Goal: Navigation & Orientation: Find specific page/section

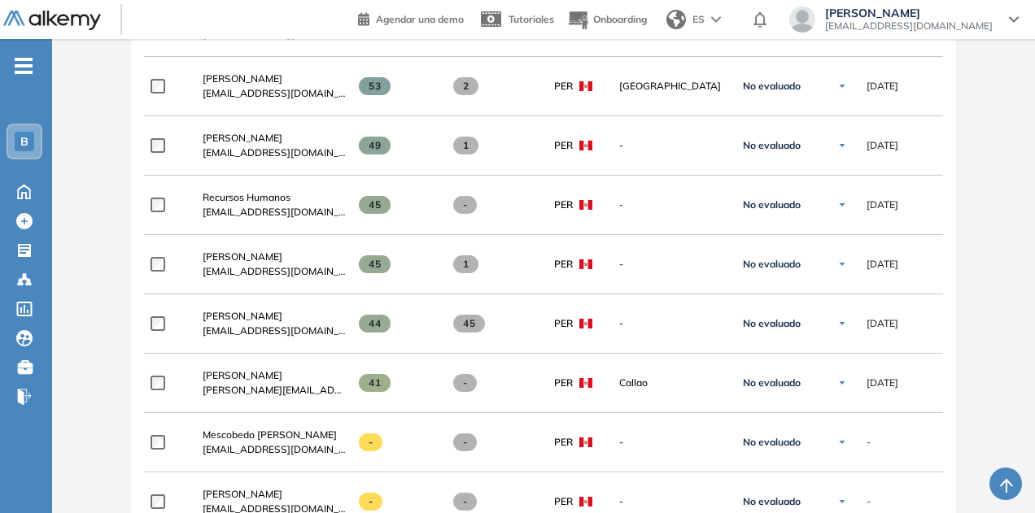
scroll to position [2305, 0]
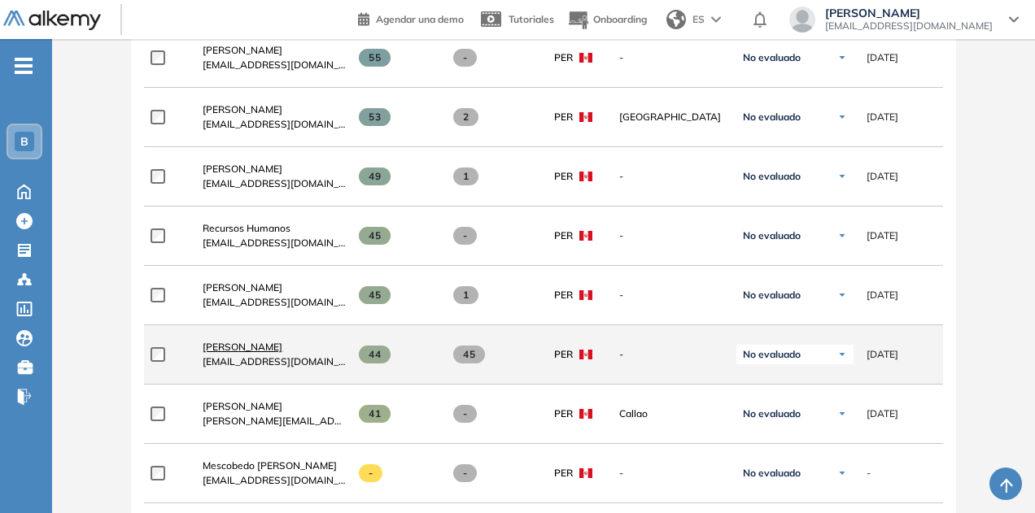
click at [241, 341] on span "[PERSON_NAME]" at bounding box center [243, 347] width 80 height 12
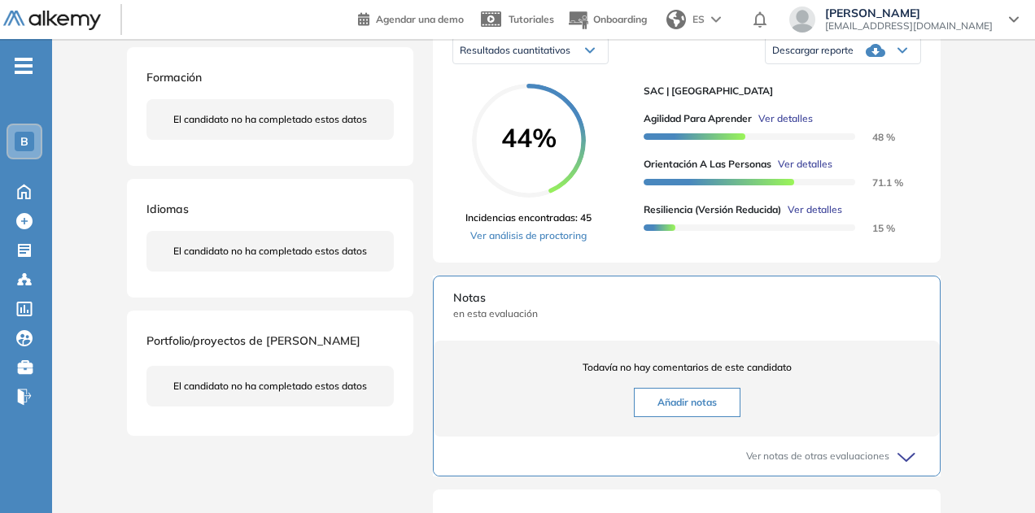
scroll to position [282, 0]
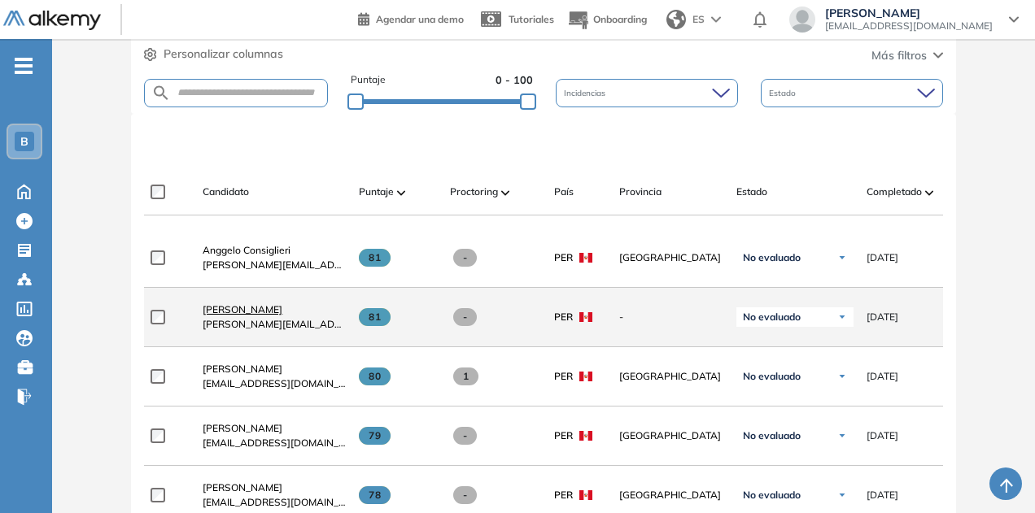
scroll to position [388, 0]
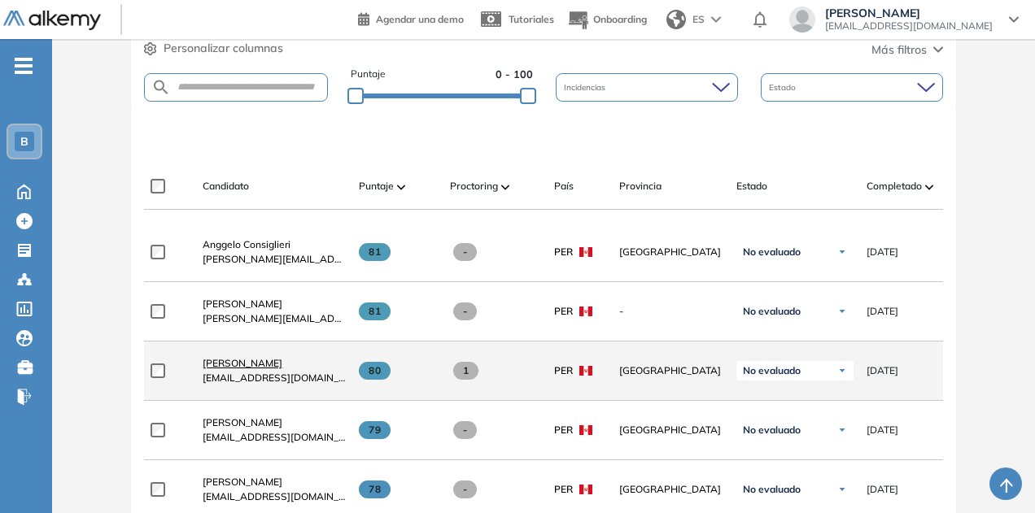
click at [243, 365] on span "[PERSON_NAME]" at bounding box center [243, 363] width 80 height 12
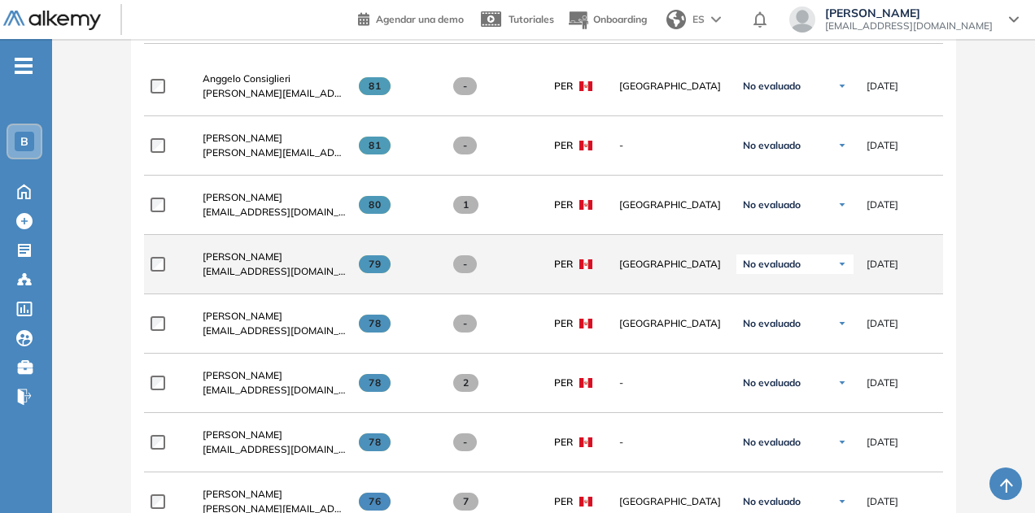
scroll to position [576, 0]
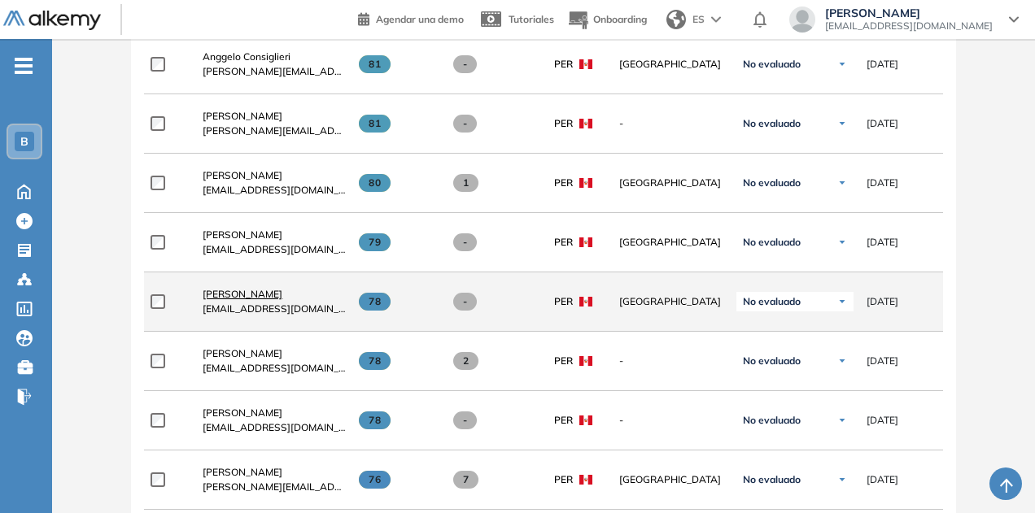
click at [266, 300] on span "[PERSON_NAME]" at bounding box center [243, 294] width 80 height 12
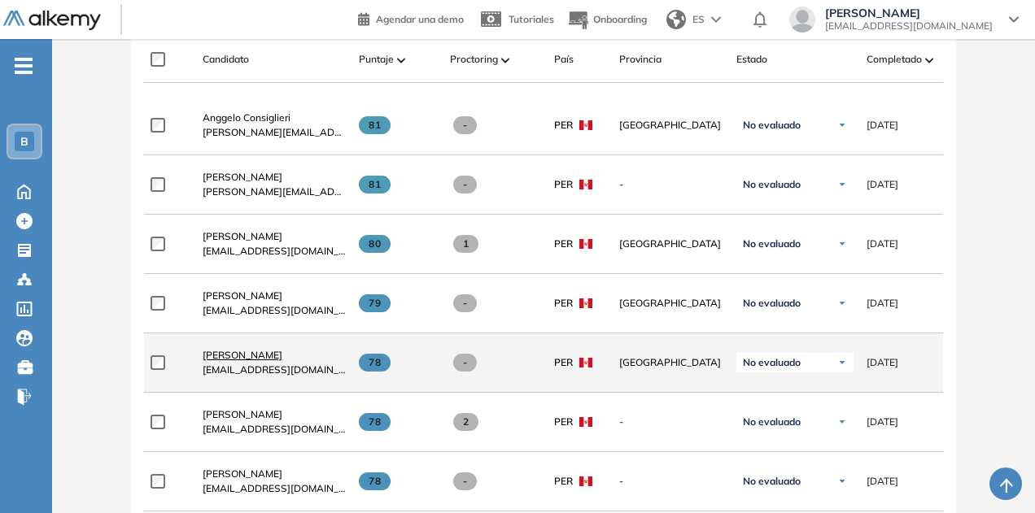
scroll to position [577, 0]
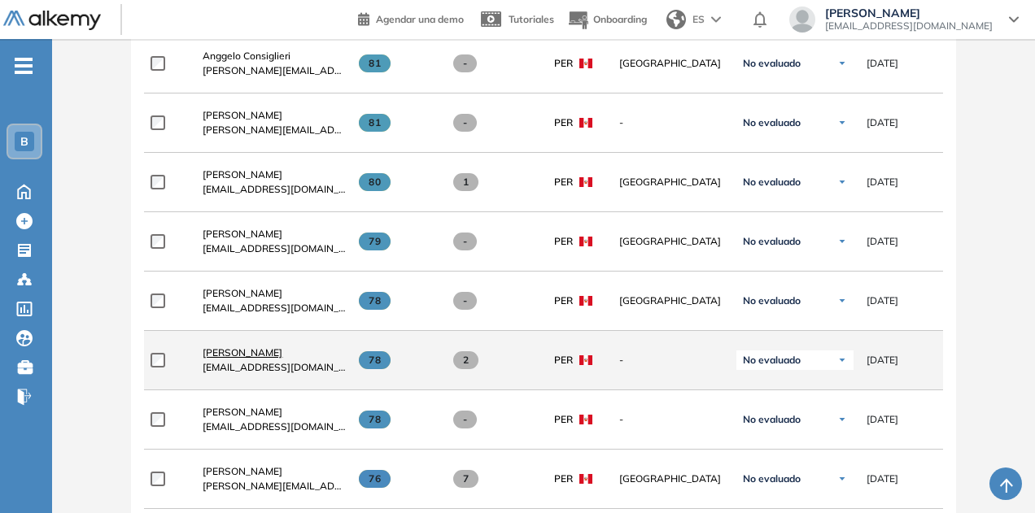
click at [268, 356] on span "[PERSON_NAME]" at bounding box center [243, 353] width 80 height 12
